Goal: Obtain resource: Obtain resource

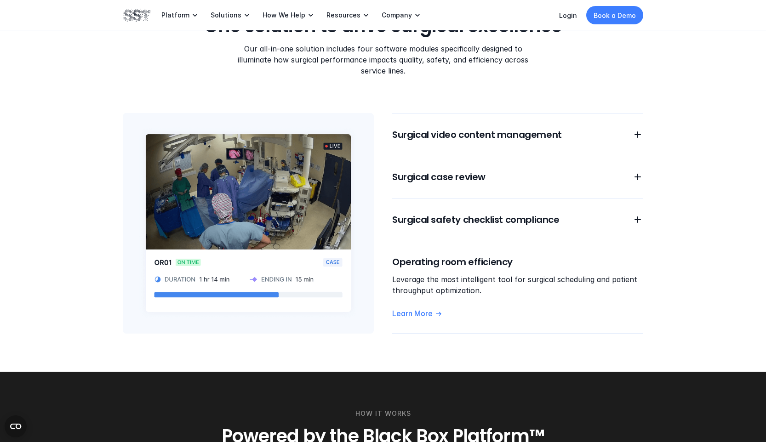
scroll to position [751, 0]
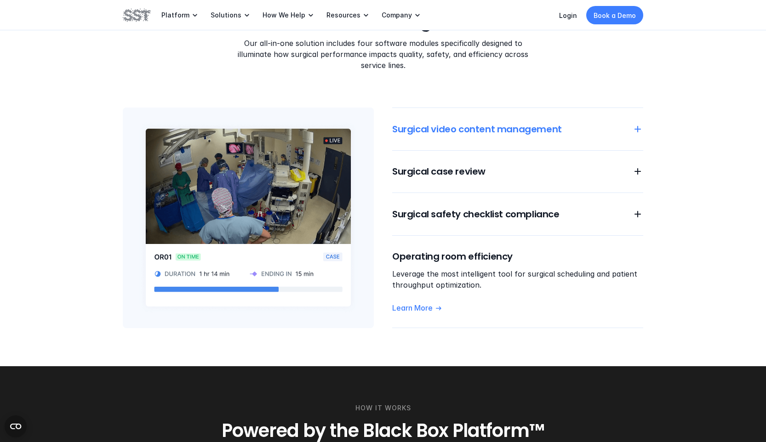
click at [639, 124] on icon at bounding box center [637, 129] width 11 height 11
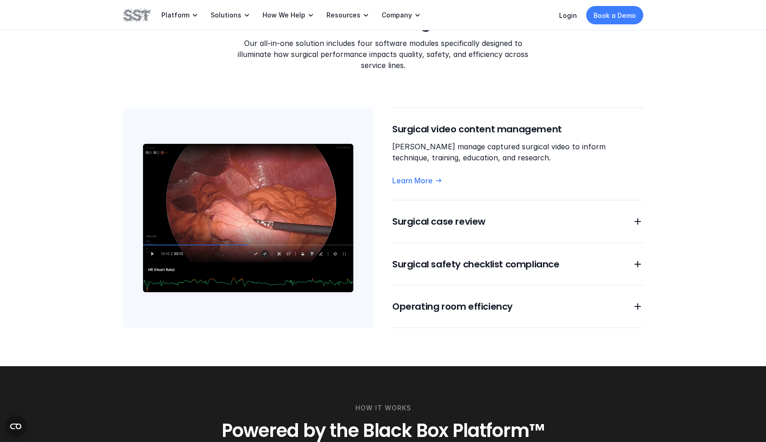
click at [639, 123] on h6 "Surgical video content management" at bounding box center [517, 129] width 251 height 13
click at [647, 252] on div "MODULES One solution to drive surgical excellence Our all-in-one solution inclu…" at bounding box center [383, 161] width 766 height 411
click at [634, 259] on icon at bounding box center [637, 264] width 11 height 11
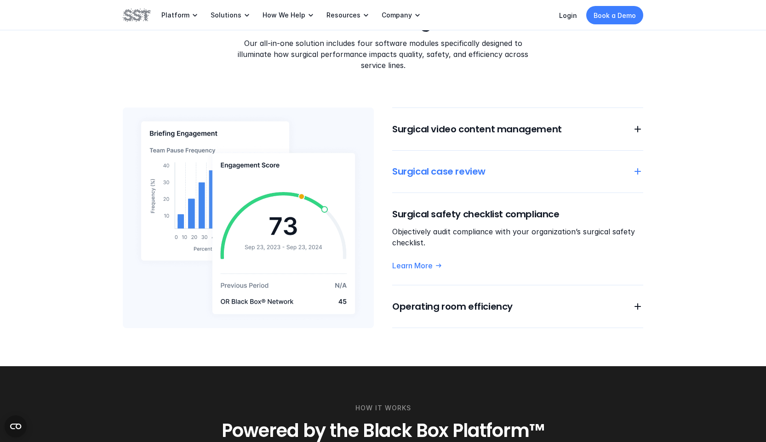
click at [637, 166] on icon at bounding box center [637, 171] width 11 height 11
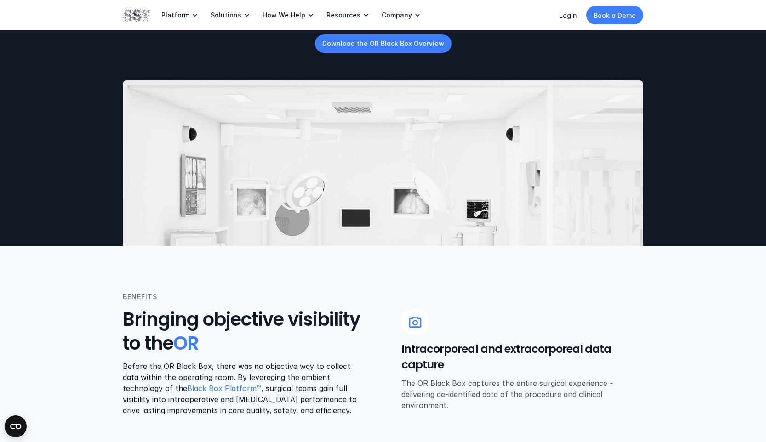
scroll to position [0, 0]
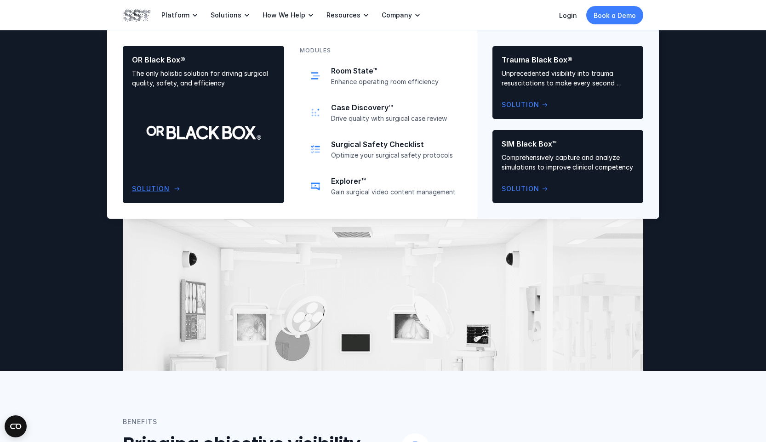
click at [152, 185] on p "Solution" at bounding box center [151, 189] width 38 height 10
click at [159, 189] on p "Solution" at bounding box center [151, 189] width 38 height 10
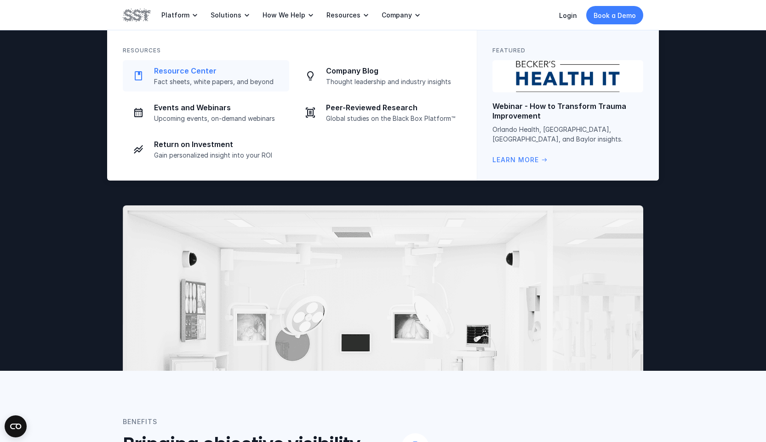
click at [194, 78] on p "Fact sheets, white papers, and beyond" at bounding box center [219, 82] width 130 height 8
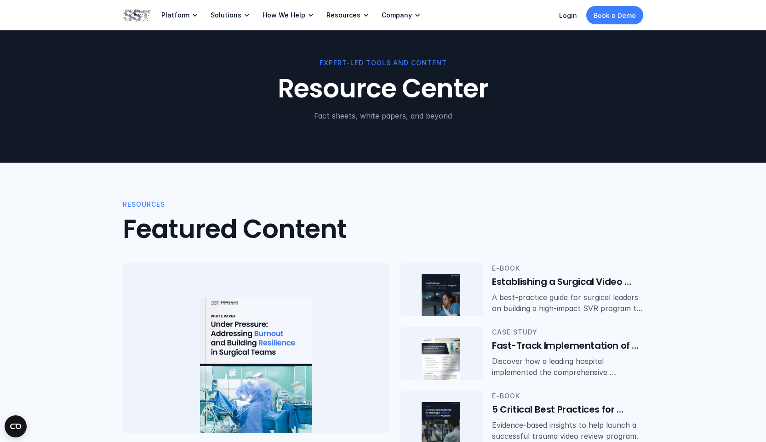
click at [137, 11] on img at bounding box center [137, 15] width 28 height 16
